Goal: Task Accomplishment & Management: Use online tool/utility

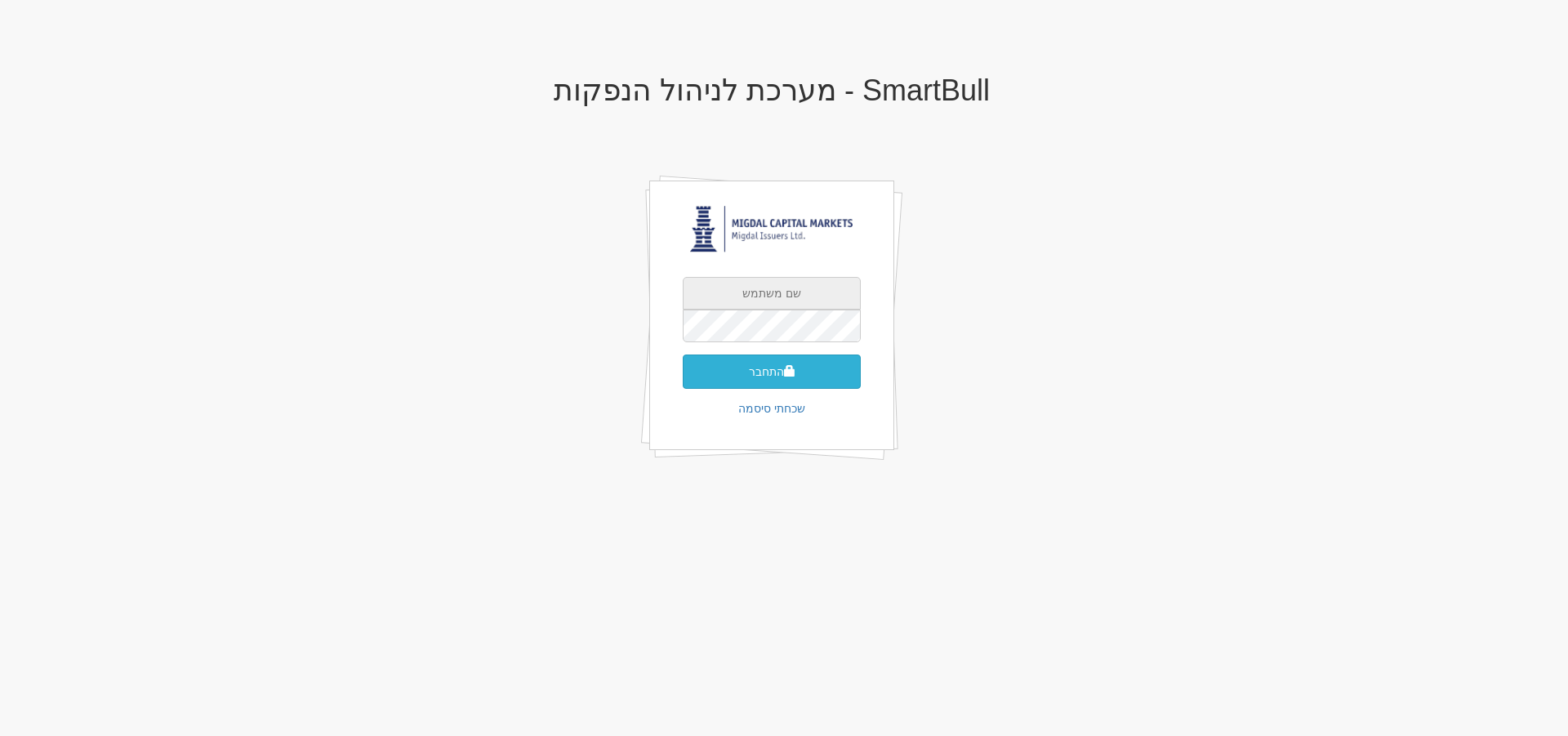
type input "[PERSON_NAME][EMAIL_ADDRESS][DOMAIN_NAME]"
click at [775, 368] on button "התחבר" at bounding box center [771, 371] width 178 height 35
type input "755894"
click at [795, 390] on span "submit" at bounding box center [790, 395] width 12 height 12
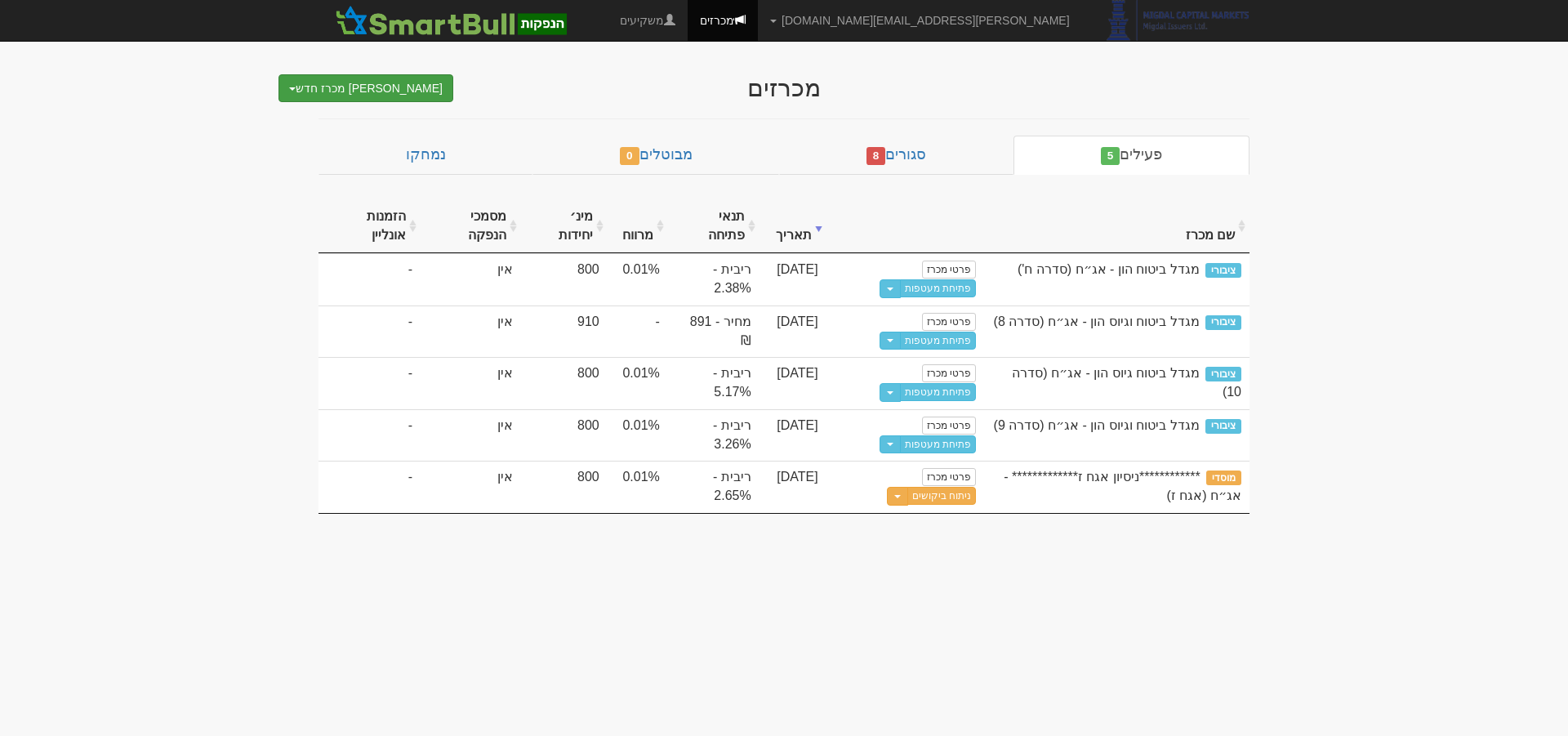
click at [427, 94] on button "[PERSON_NAME] מכרז חדש" at bounding box center [365, 88] width 175 height 28
click at [418, 119] on link "מוסדי" at bounding box center [363, 120] width 178 height 21
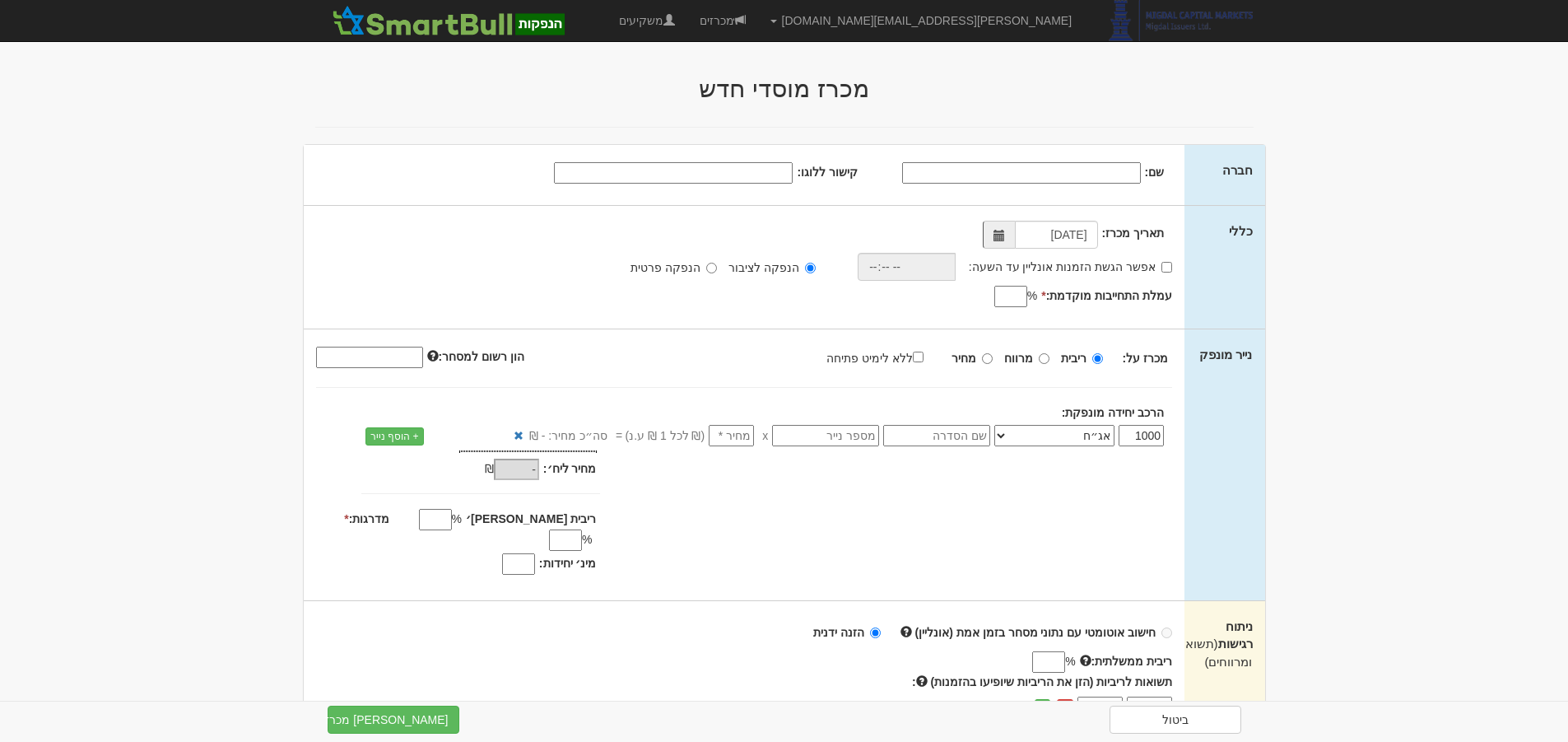
click at [746, 166] on input "קישור ללוגו:" at bounding box center [674, 173] width 239 height 21
